Goal: Obtain resource: Download file/media

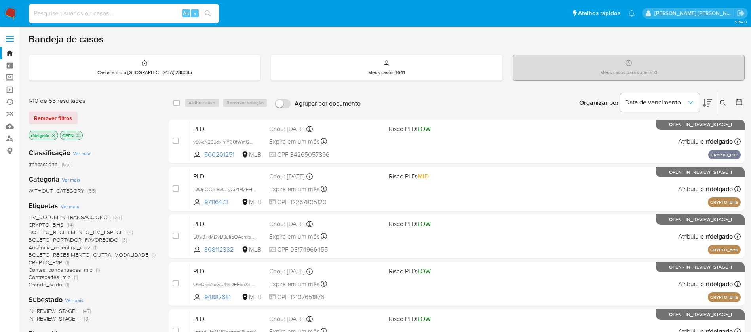
click at [709, 101] on icon at bounding box center [706, 102] width 9 height 9
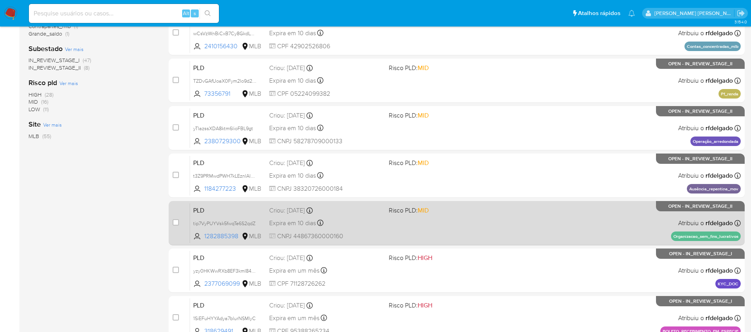
scroll to position [233, 0]
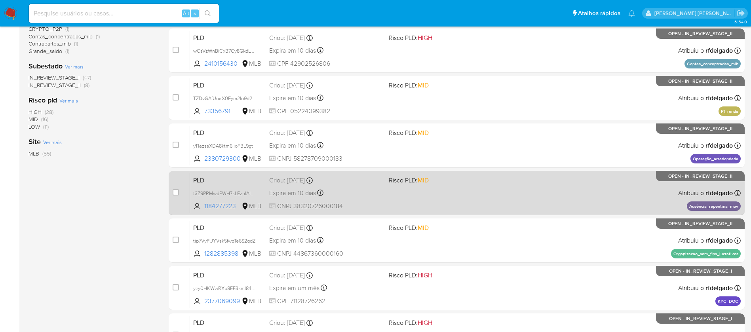
click at [564, 192] on div "PLD t3Z9PRMwdPWH7kLEznlAlZXP 1184277223 MLB Risco PLD: MID Criou: 12/07/2025 Cr…" at bounding box center [465, 193] width 550 height 40
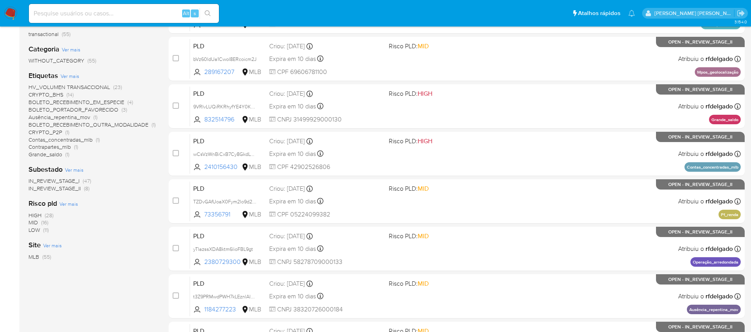
scroll to position [115, 0]
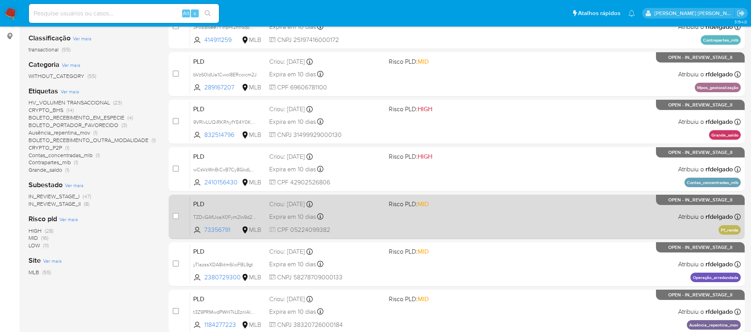
click at [591, 226] on div "PLD TZDvGAfUoaX0Fym2lo9d26sV 73356791 MLB Risco PLD: MID Criou: 12/07/2025 Crio…" at bounding box center [465, 217] width 550 height 40
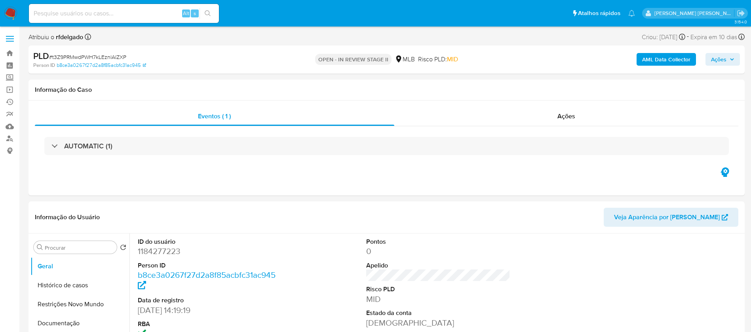
select select "10"
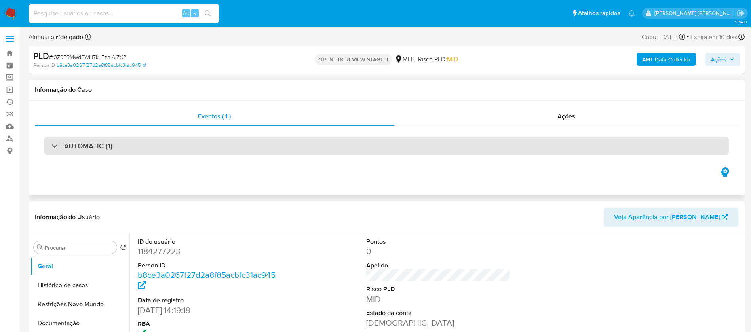
click at [376, 148] on div "AUTOMATIC (1)" at bounding box center [386, 146] width 684 height 18
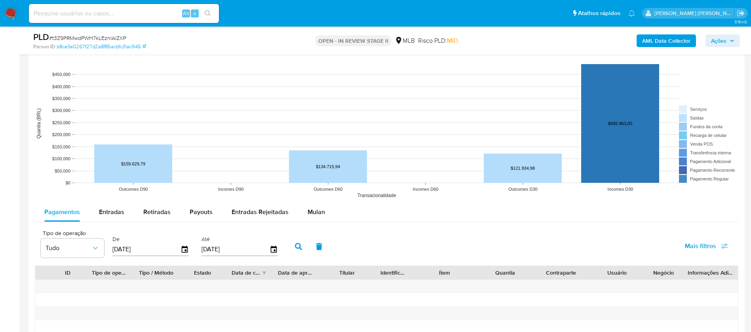
scroll to position [1009, 0]
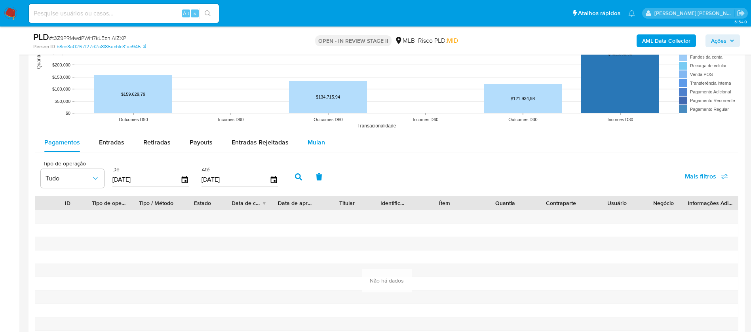
click at [309, 142] on span "Mulan" at bounding box center [315, 142] width 17 height 9
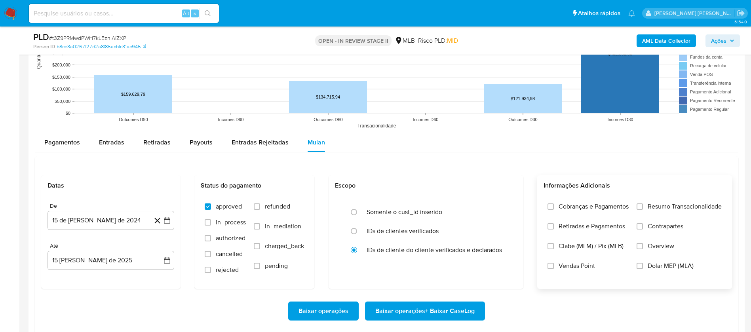
click at [698, 205] on span "Resumo Transacionalidade" at bounding box center [684, 207] width 74 height 8
click at [643, 205] on input "Resumo Transacionalidade" at bounding box center [639, 206] width 6 height 6
click at [586, 263] on span "Vendas Point" at bounding box center [576, 266] width 36 height 8
click at [554, 263] on input "Vendas Point" at bounding box center [550, 266] width 6 height 6
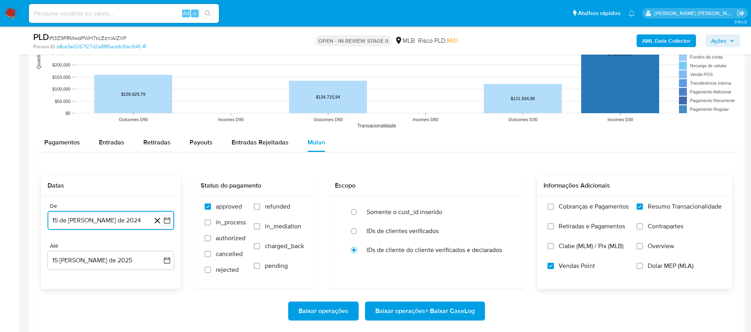
click at [119, 213] on button "15 de [PERSON_NAME] de 2024" at bounding box center [110, 220] width 127 height 19
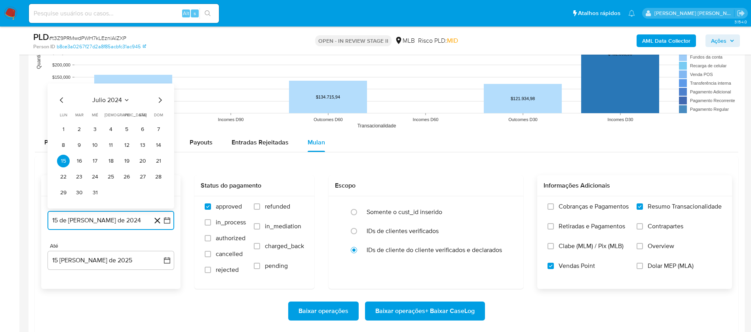
click at [119, 99] on span "julio 2024" at bounding box center [107, 100] width 30 height 8
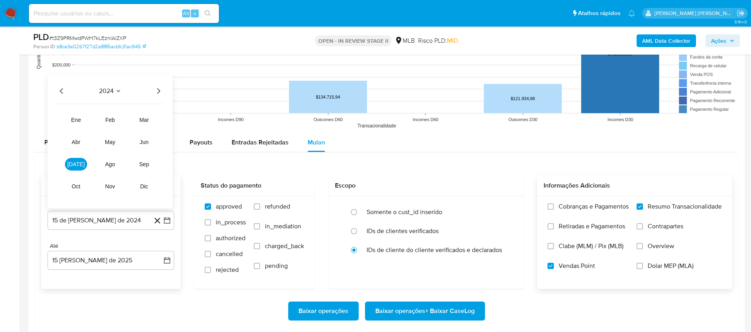
click at [161, 87] on icon "Año siguiente" at bounding box center [158, 90] width 9 height 9
click at [110, 121] on span "feb" at bounding box center [109, 120] width 9 height 6
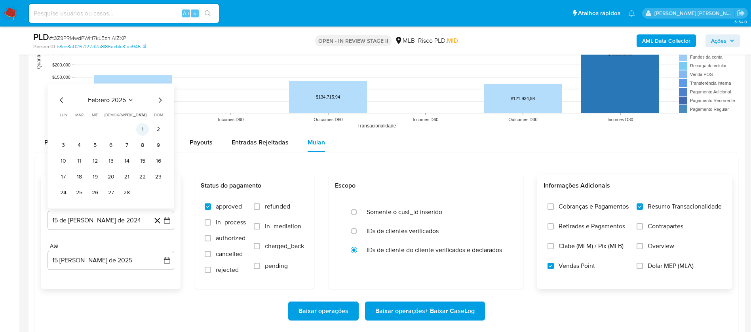
click at [142, 126] on button "1" at bounding box center [142, 129] width 13 height 13
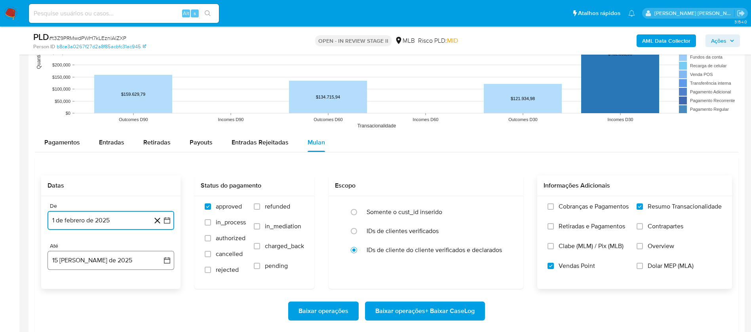
click at [106, 259] on button "15 [PERSON_NAME] de 2025" at bounding box center [110, 260] width 127 height 19
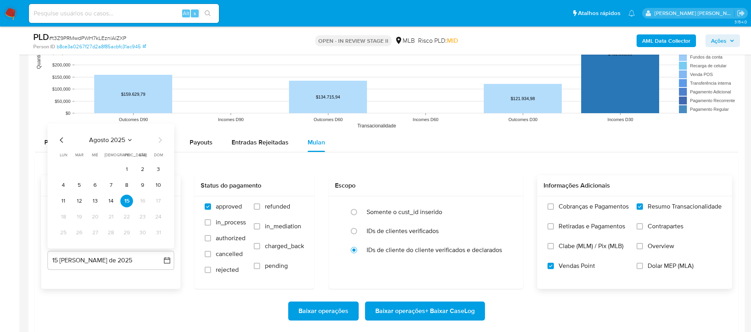
click at [93, 199] on button "13" at bounding box center [95, 201] width 13 height 13
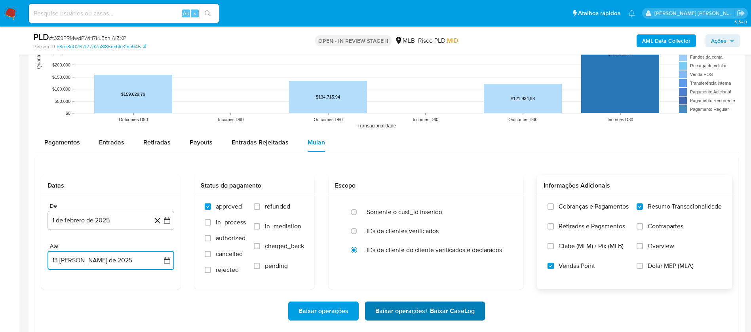
click at [415, 312] on span "Baixar operações + Baixar CaseLog" at bounding box center [424, 310] width 99 height 17
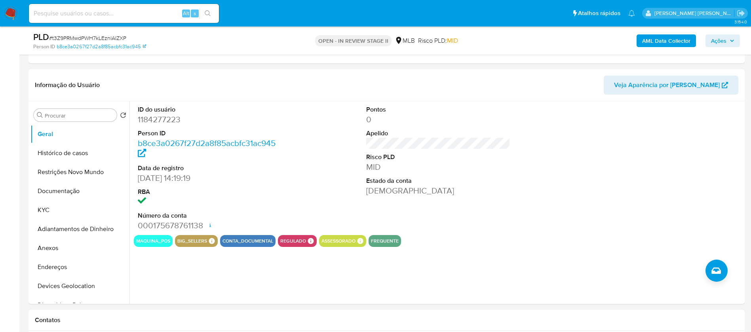
scroll to position [415, 0]
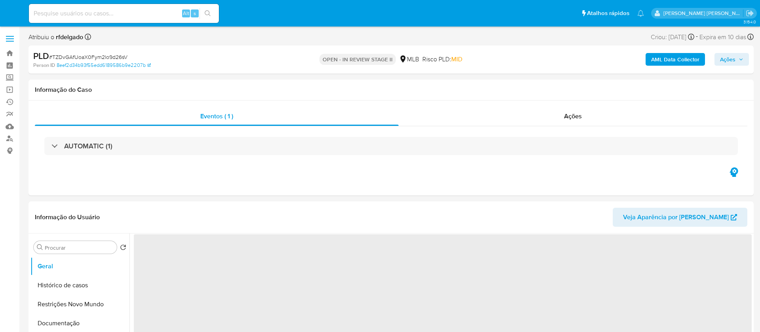
select select "10"
